Goal: Information Seeking & Learning: Check status

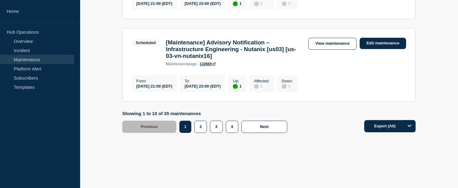
scroll to position [882, 0]
click at [199, 128] on button "2" at bounding box center [201, 127] width 13 height 12
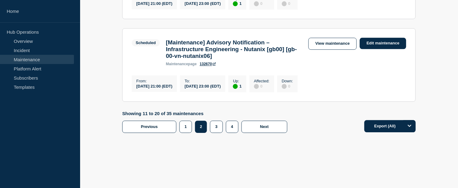
scroll to position [906, 0]
click at [215, 129] on button "3" at bounding box center [216, 127] width 13 height 12
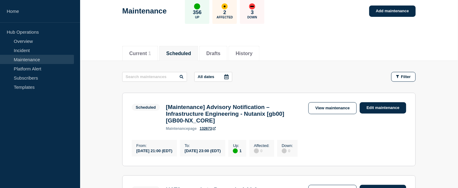
scroll to position [102, 0]
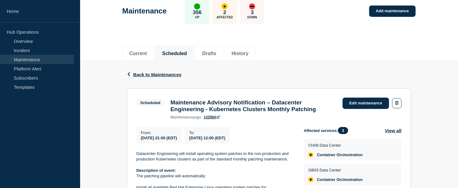
scroll to position [102, 0]
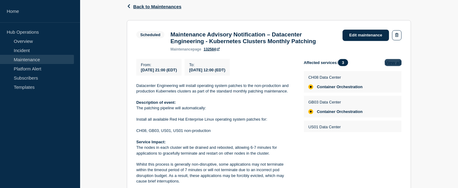
click at [388, 65] on button "View all" at bounding box center [393, 62] width 17 height 7
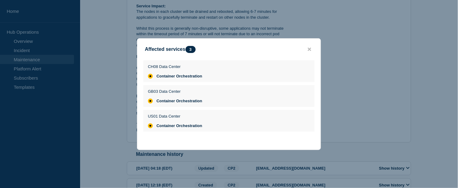
scroll to position [272, 0]
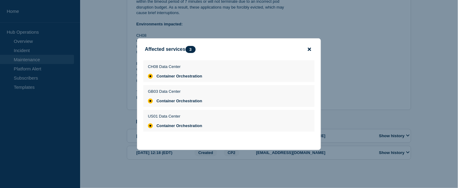
click at [309, 47] on icon "close button" at bounding box center [309, 49] width 3 height 5
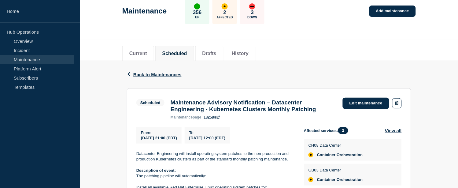
scroll to position [0, 0]
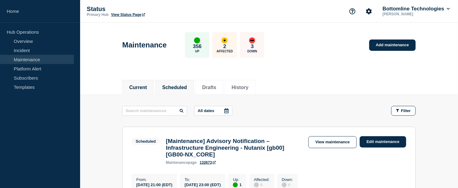
click at [142, 92] on li "Current" at bounding box center [138, 87] width 32 height 15
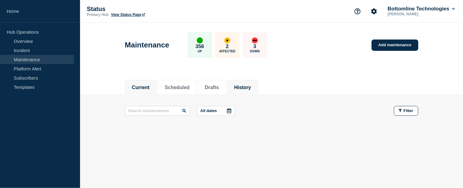
click at [253, 90] on li "History" at bounding box center [242, 87] width 31 height 15
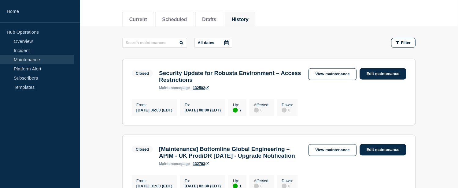
scroll to position [102, 0]
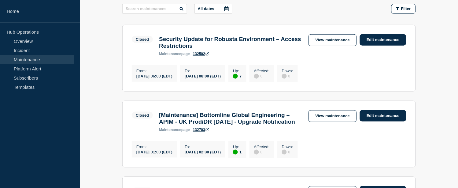
click at [198, 56] on link "132502" at bounding box center [201, 54] width 16 height 4
click at [341, 39] on link "View maintenance" at bounding box center [333, 40] width 48 height 12
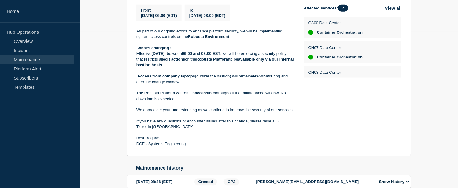
scroll to position [122, 0]
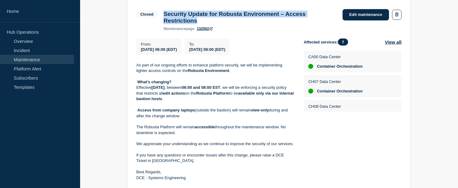
drag, startPoint x: 203, startPoint y: 22, endPoint x: 164, endPoint y: 13, distance: 40.0
click at [164, 13] on h3 "Security Update for Robusta Environment – Access Restrictions" at bounding box center [250, 17] width 173 height 13
copy h3 "Security Update for Robusta Environment – Access Restrictions"
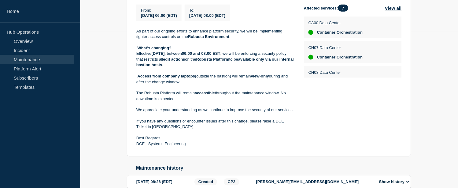
scroll to position [190, 0]
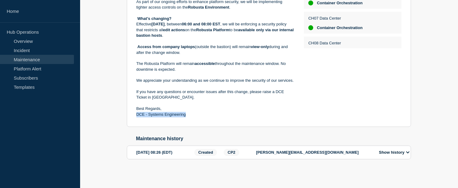
drag, startPoint x: 136, startPoint y: 114, endPoint x: 186, endPoint y: 114, distance: 49.6
click at [186, 114] on p "DCE - Systems Engineering" at bounding box center [215, 115] width 158 height 6
copy p "DCE - Systems Engineering"
click at [400, 152] on button "Show history" at bounding box center [394, 152] width 34 height 5
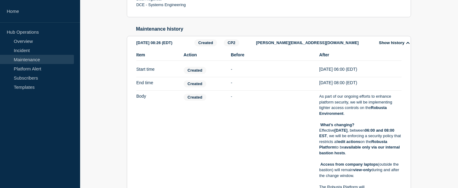
scroll to position [228, 0]
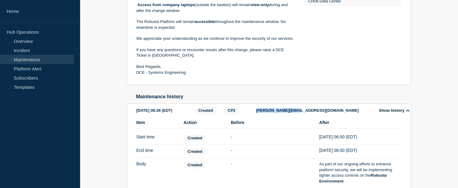
drag, startPoint x: 256, startPoint y: 117, endPoint x: 294, endPoint y: 114, distance: 37.4
click at [294, 113] on p "[PERSON_NAME][EMAIL_ADDRESS][DOMAIN_NAME]" at bounding box center [314, 110] width 116 height 5
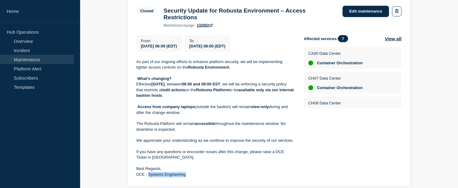
drag, startPoint x: 149, startPoint y: 177, endPoint x: 186, endPoint y: 176, distance: 36.7
click at [186, 176] on p "DCE - Systems Engineering" at bounding box center [215, 175] width 158 height 6
drag, startPoint x: 137, startPoint y: 176, endPoint x: 142, endPoint y: 176, distance: 5.5
click at [142, 176] on p "DCE - Systems Engineering" at bounding box center [215, 175] width 158 height 6
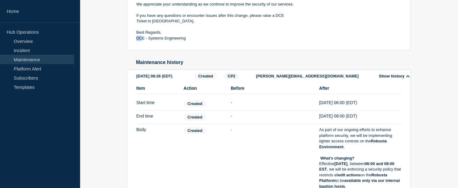
scroll to position [254, 0]
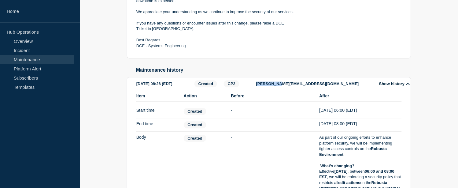
drag, startPoint x: 256, startPoint y: 89, endPoint x: 277, endPoint y: 89, distance: 21.1
click at [277, 86] on p "[PERSON_NAME][EMAIL_ADDRESS][DOMAIN_NAME]" at bounding box center [314, 84] width 116 height 5
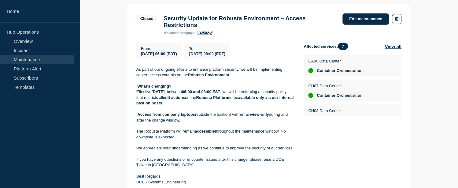
scroll to position [16, 0]
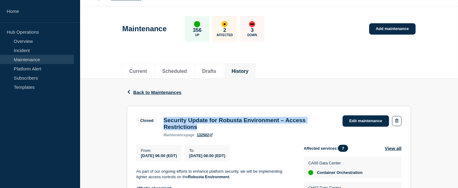
drag, startPoint x: 165, startPoint y: 121, endPoint x: 219, endPoint y: 128, distance: 54.3
click at [219, 128] on h3 "Security Update for Robusta Environment – Access Restrictions" at bounding box center [250, 123] width 173 height 13
copy h3 "Security Update for Robusta Environment – Access Restrictions"
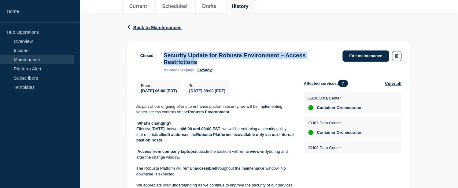
scroll to position [82, 0]
